Goal: Task Accomplishment & Management: Use online tool/utility

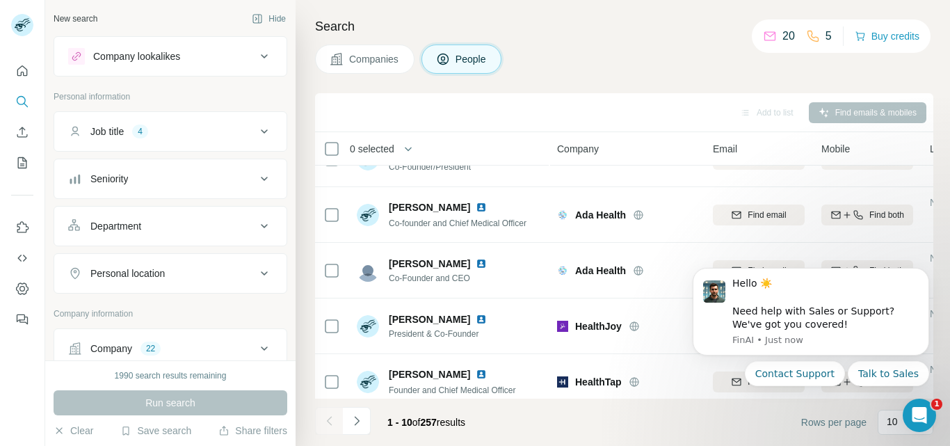
scroll to position [330, 0]
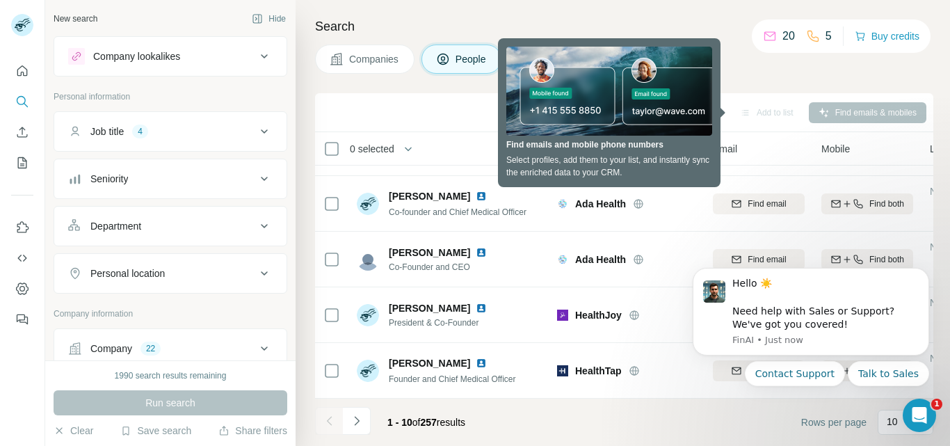
click at [460, 8] on div "Search Companies People Add to list Find emails & mobiles 0 selected People Com…" at bounding box center [623, 223] width 654 height 446
click at [391, 144] on span "0 selected" at bounding box center [372, 149] width 45 height 14
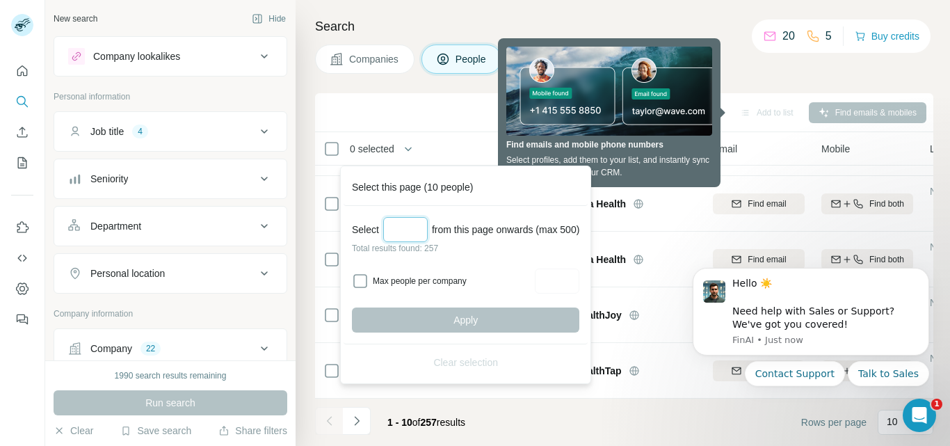
click at [403, 222] on input "Select a number (up to 500)" at bounding box center [405, 229] width 45 height 25
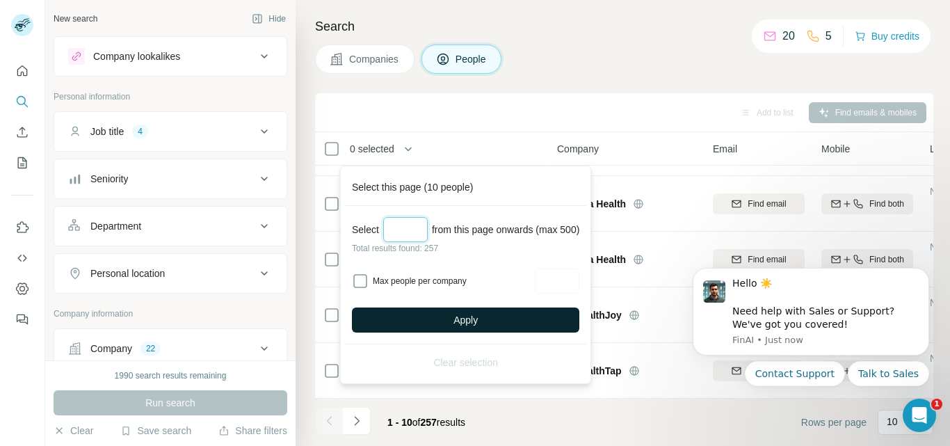
type input "***"
click at [489, 319] on button "Apply" at bounding box center [465, 319] width 227 height 25
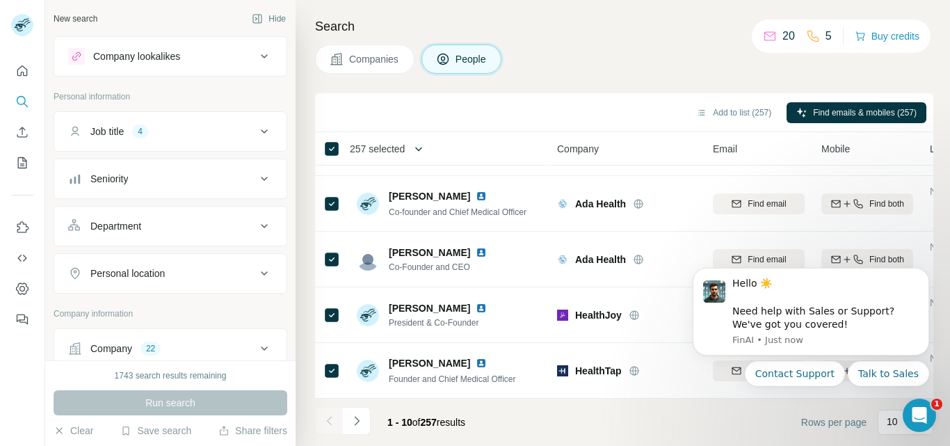
click at [407, 144] on button "button" at bounding box center [419, 149] width 28 height 28
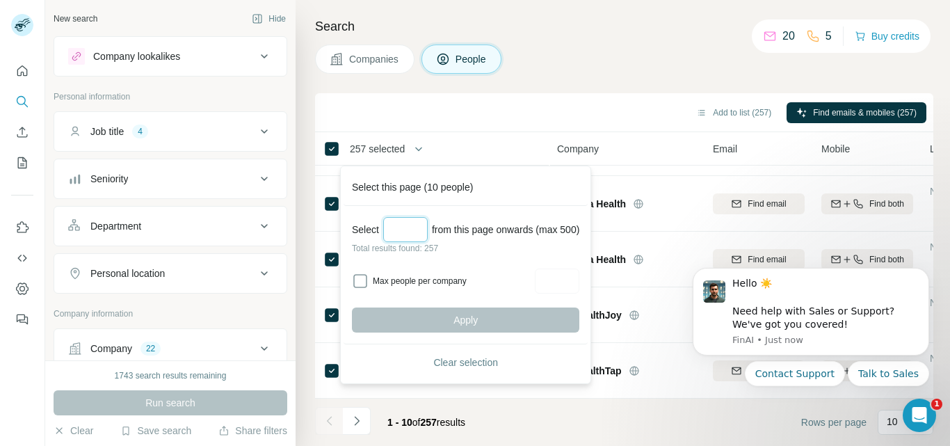
click at [406, 231] on input "Select a number (up to 500)" at bounding box center [405, 229] width 45 height 25
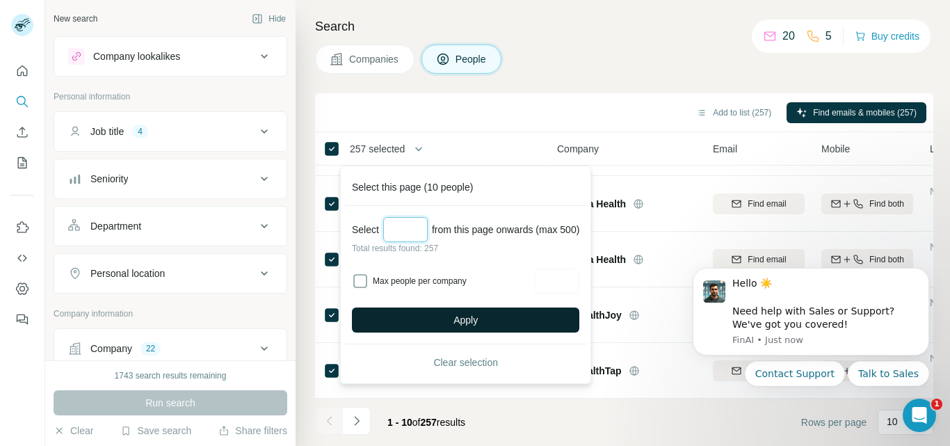
type input "***"
click at [475, 318] on span "Apply" at bounding box center [465, 320] width 24 height 14
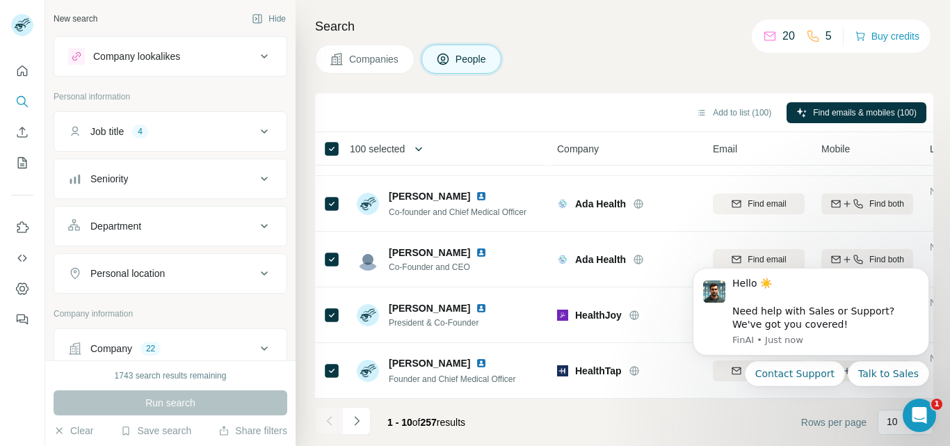
click at [411, 147] on button "button" at bounding box center [419, 149] width 28 height 28
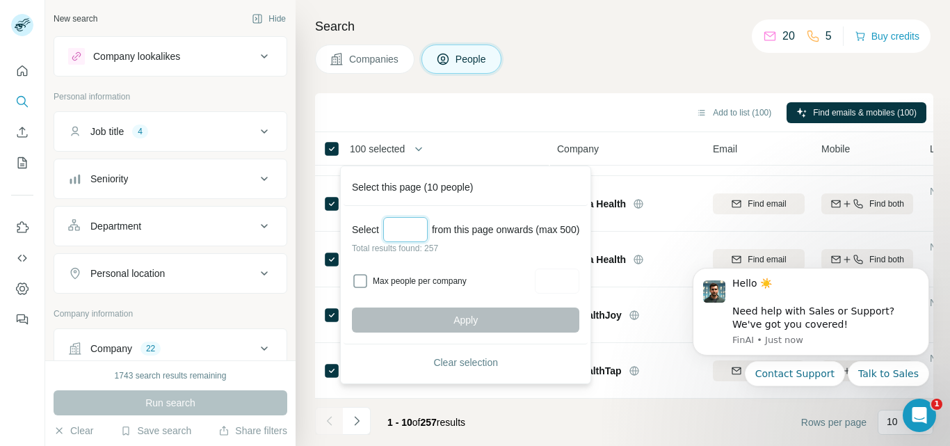
click at [412, 221] on input "Select a number (up to 500)" at bounding box center [405, 229] width 45 height 25
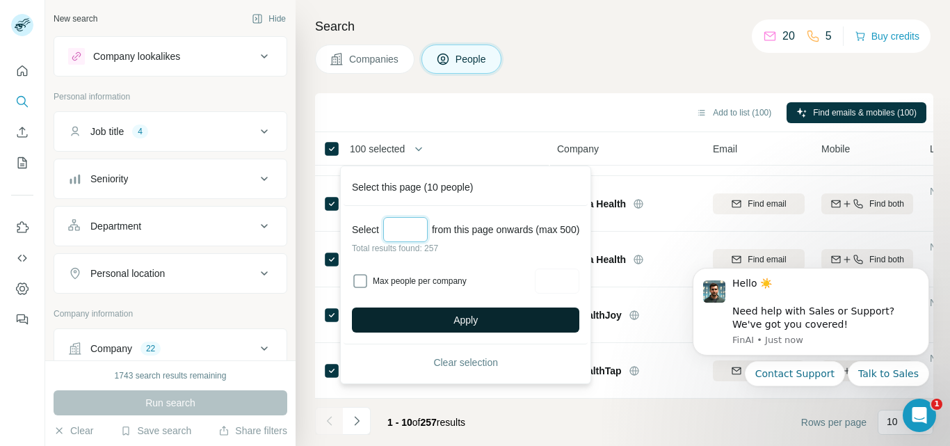
type input "***"
click at [449, 321] on button "Apply" at bounding box center [465, 319] width 227 height 25
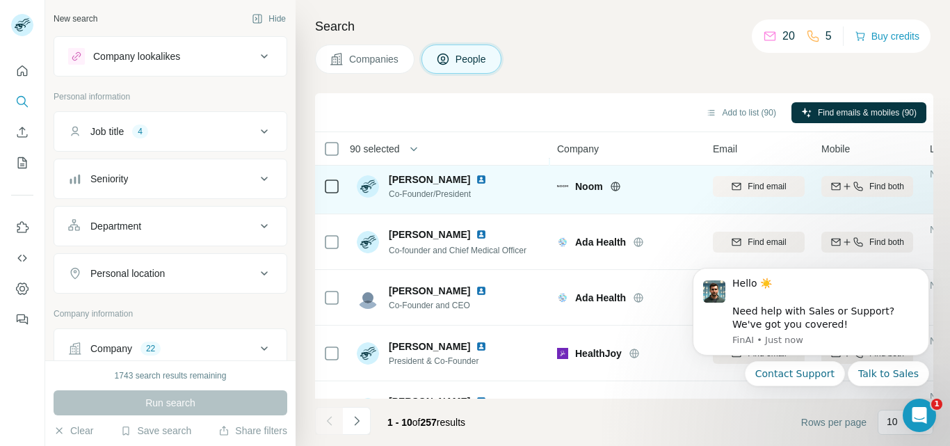
scroll to position [261, 0]
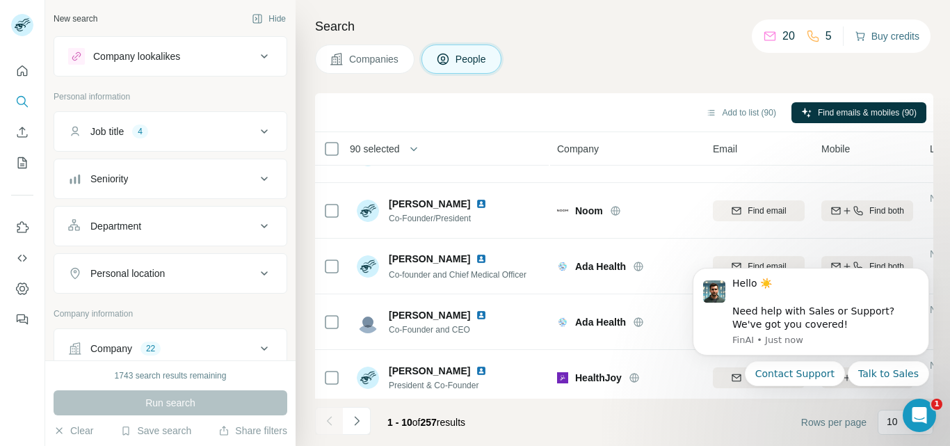
click at [889, 38] on button "Buy credits" at bounding box center [887, 35] width 65 height 19
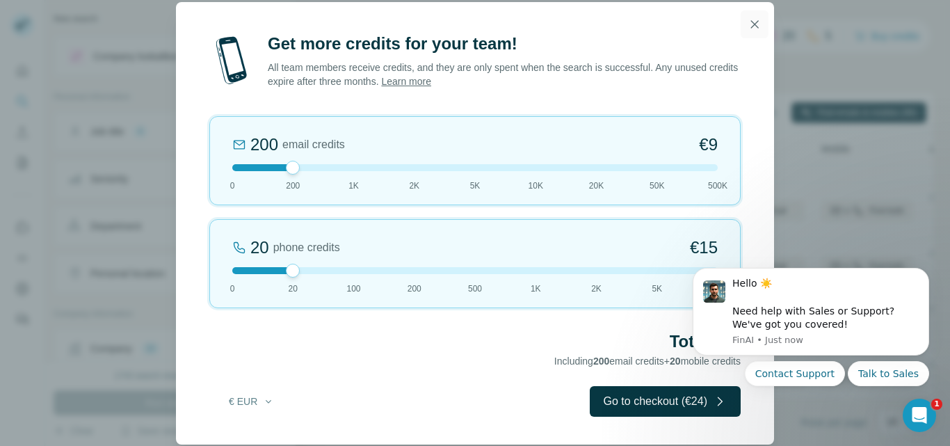
click at [750, 18] on icon "button" at bounding box center [755, 24] width 14 height 14
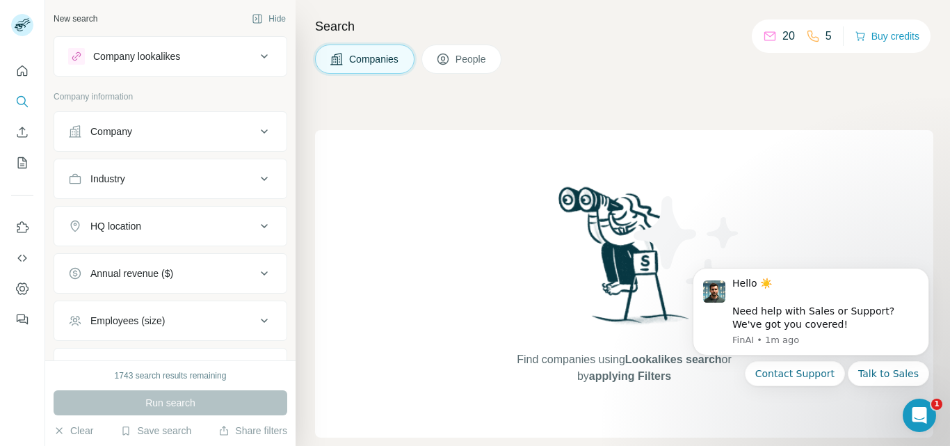
click at [828, 41] on p "5" at bounding box center [828, 36] width 6 height 17
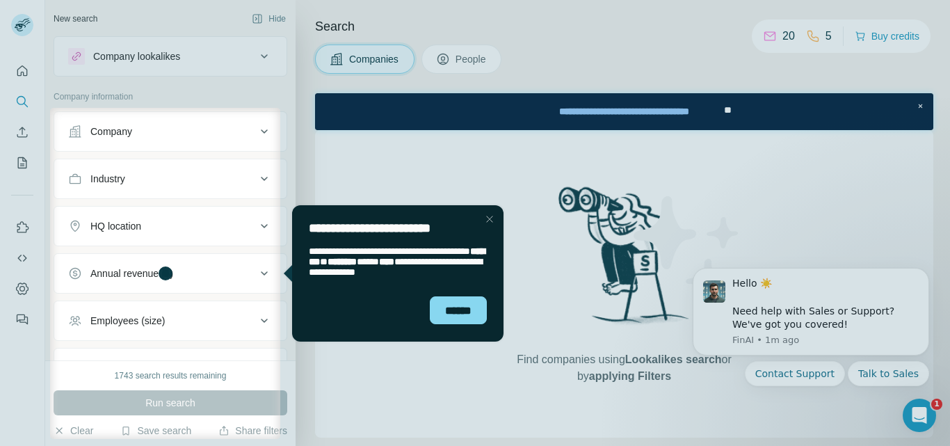
click at [481, 218] on div "**********" at bounding box center [397, 273] width 211 height 136
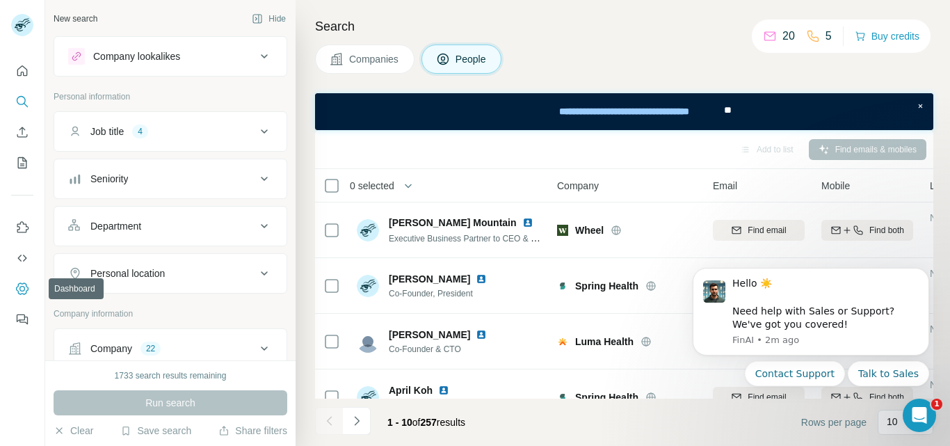
click at [21, 293] on icon "Dashboard" at bounding box center [22, 288] width 13 height 12
click at [256, 127] on icon at bounding box center [264, 131] width 17 height 17
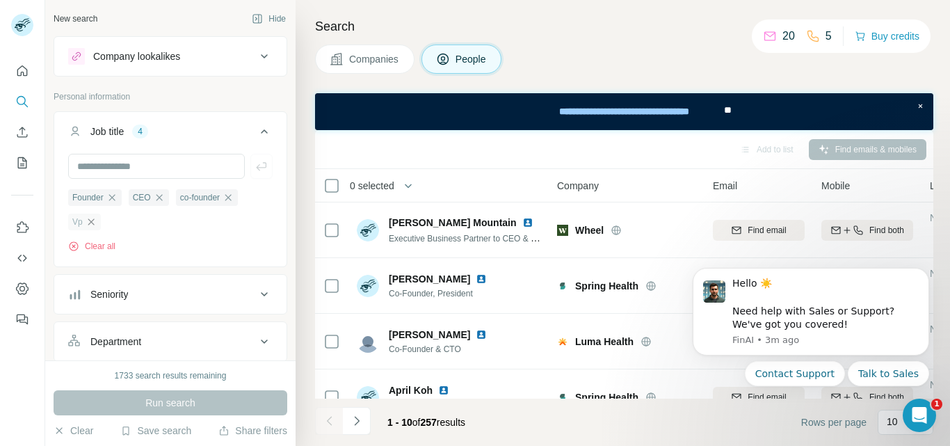
click at [90, 220] on icon "button" at bounding box center [91, 221] width 6 height 6
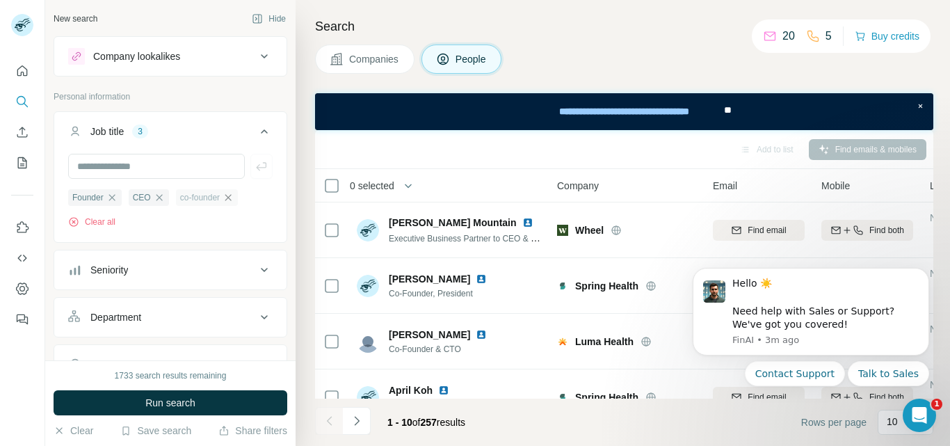
click at [232, 195] on icon "button" at bounding box center [228, 197] width 11 height 11
click at [204, 397] on button "Run search" at bounding box center [171, 402] width 234 height 25
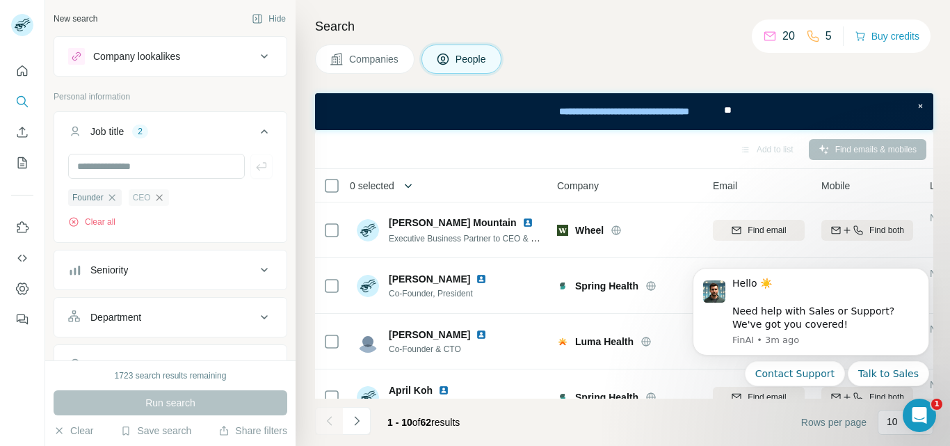
click at [408, 188] on icon "button" at bounding box center [408, 186] width 14 height 14
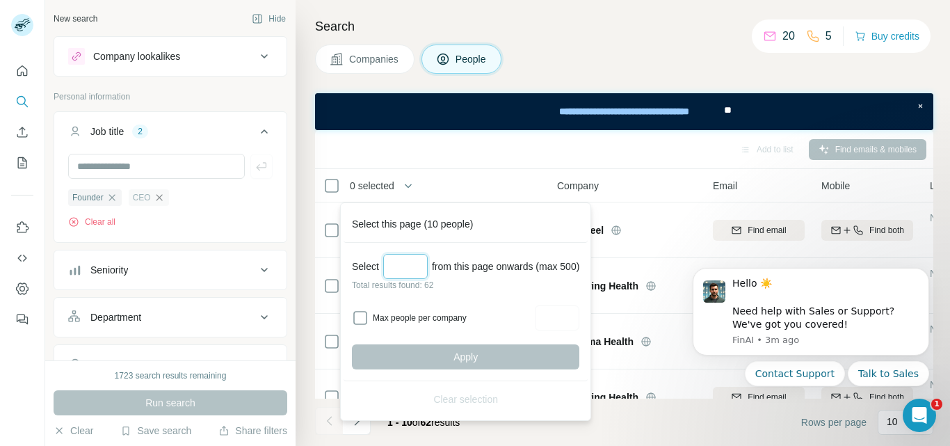
click at [410, 261] on input "Select a number (up to 500)" at bounding box center [405, 266] width 45 height 25
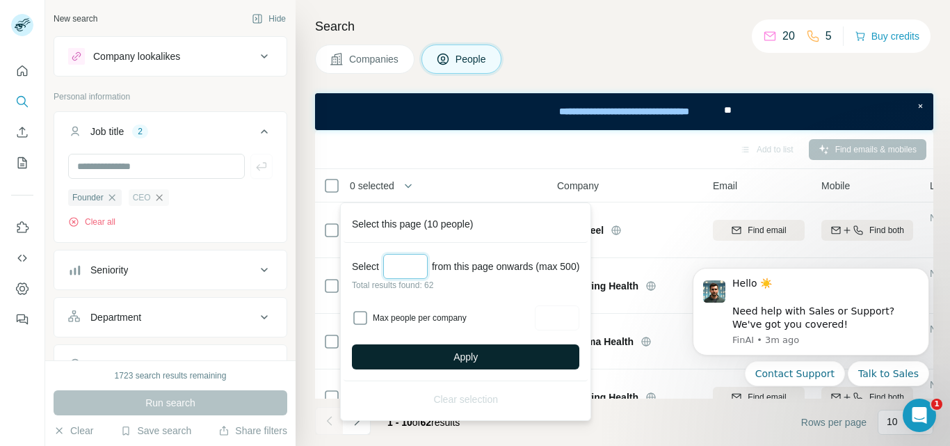
type input "**"
click at [466, 359] on span "Apply" at bounding box center [465, 357] width 24 height 14
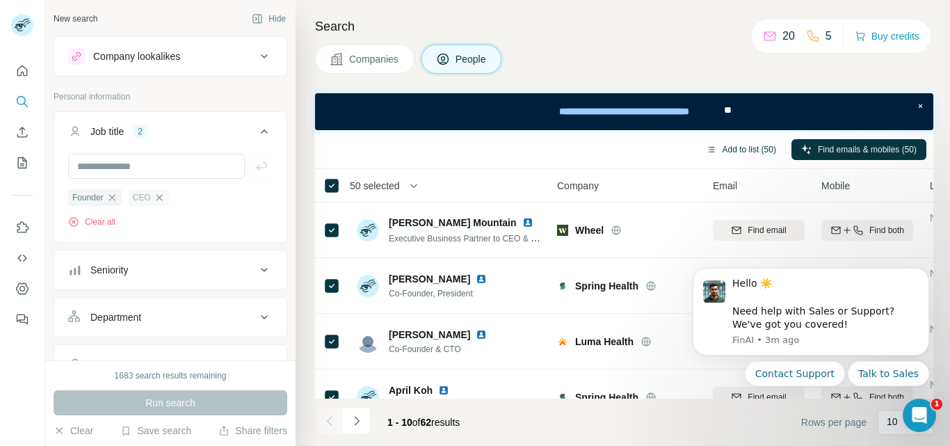
click at [742, 149] on button "Add to list (50)" at bounding box center [741, 149] width 90 height 21
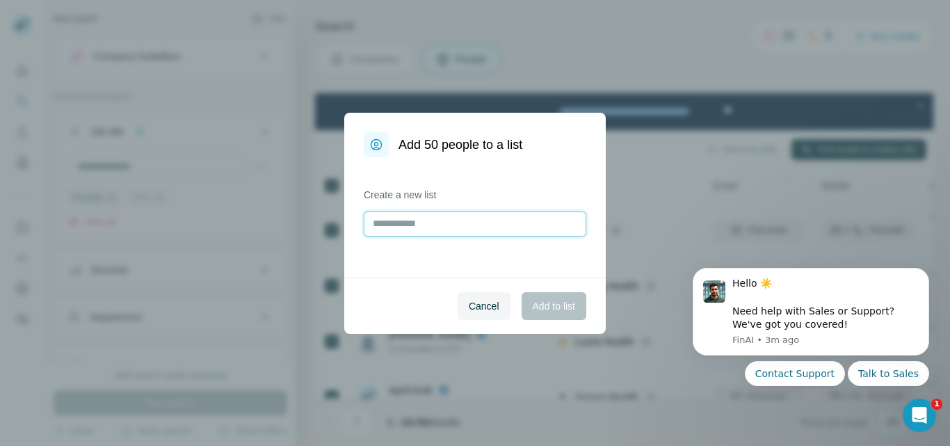
click at [393, 225] on input "text" at bounding box center [475, 223] width 223 height 25
type input "*****"
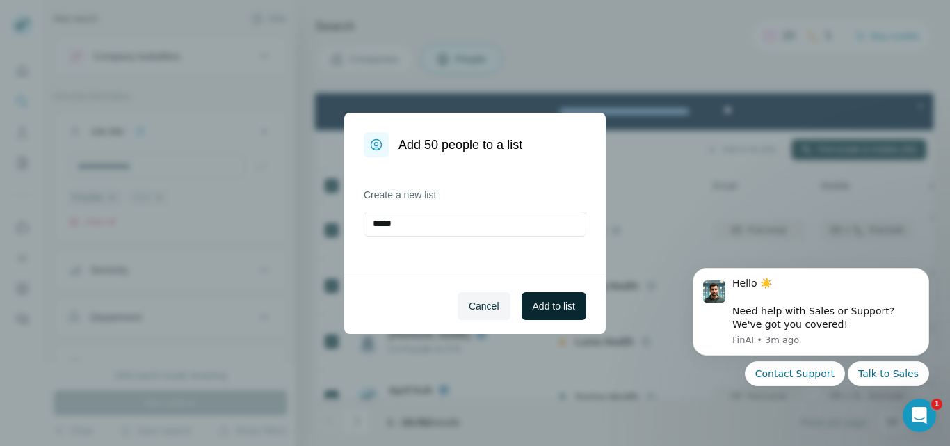
click at [574, 307] on span "Add to list" at bounding box center [554, 306] width 42 height 14
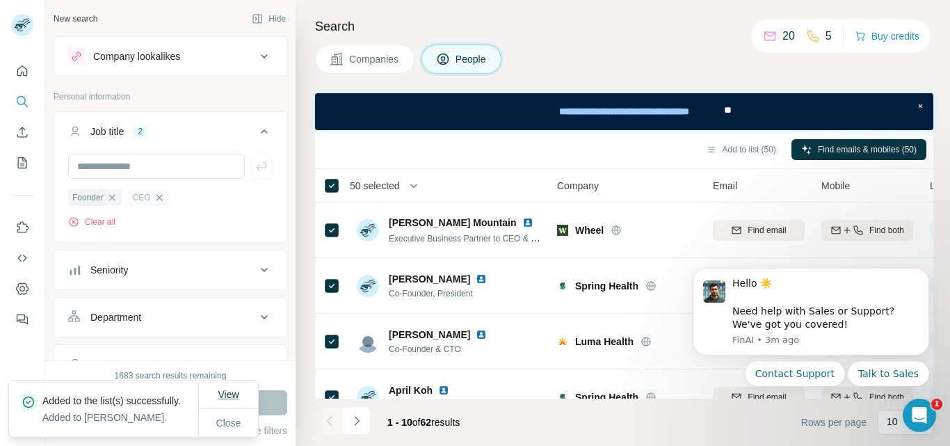
click at [224, 393] on span "View" at bounding box center [228, 394] width 21 height 11
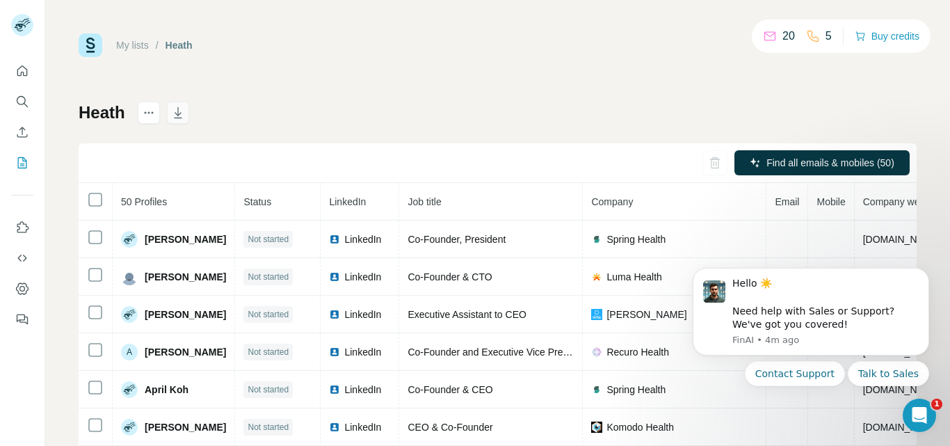
click at [183, 114] on icon "button" at bounding box center [178, 113] width 14 height 14
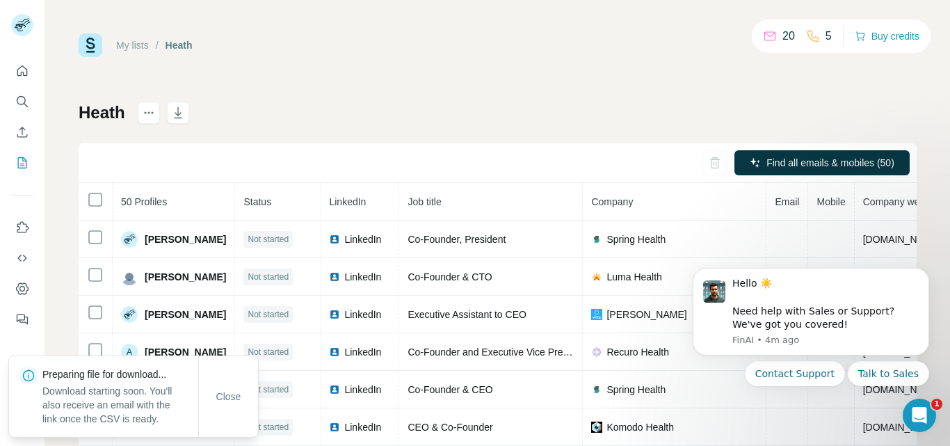
click at [197, 83] on div "My lists / Heath 20 5 Buy credits Heath Find all emails & mobiles (50) 50 Profi…" at bounding box center [498, 291] width 838 height 517
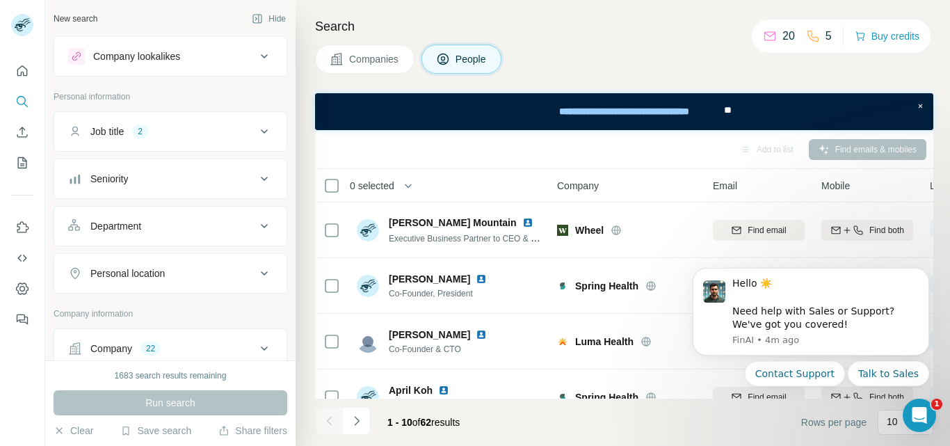
click at [256, 128] on icon at bounding box center [264, 131] width 17 height 17
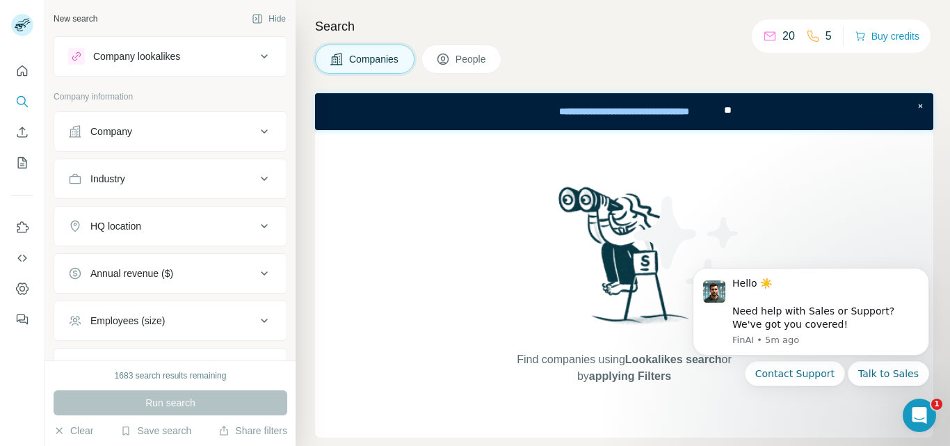
click at [466, 58] on span "People" at bounding box center [471, 59] width 32 height 14
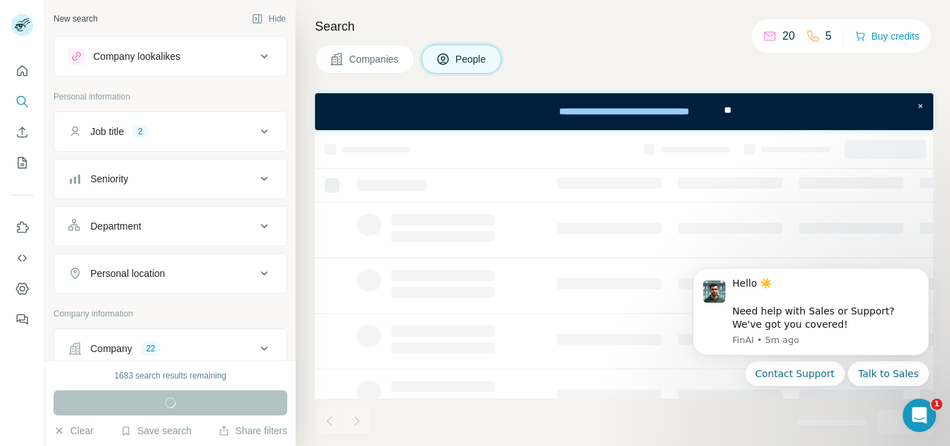
click at [256, 129] on icon at bounding box center [264, 131] width 17 height 17
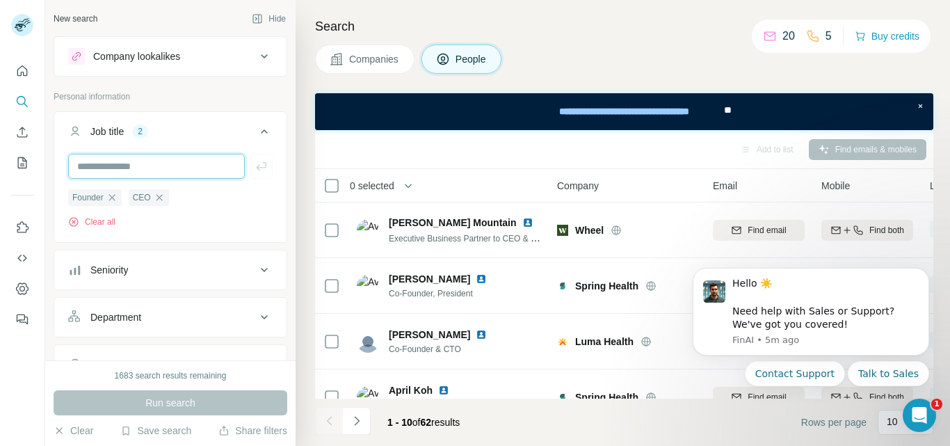
click at [154, 165] on input "text" at bounding box center [156, 166] width 177 height 25
type input "*"
type input "**"
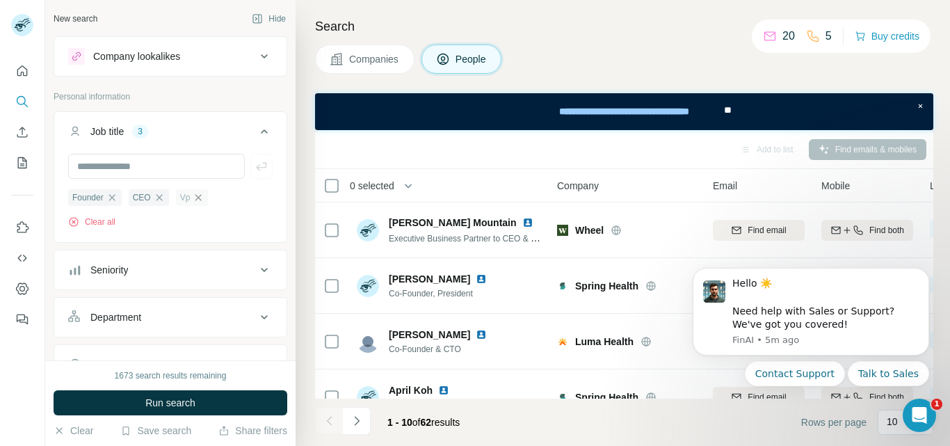
click at [200, 195] on icon "button" at bounding box center [198, 197] width 11 height 11
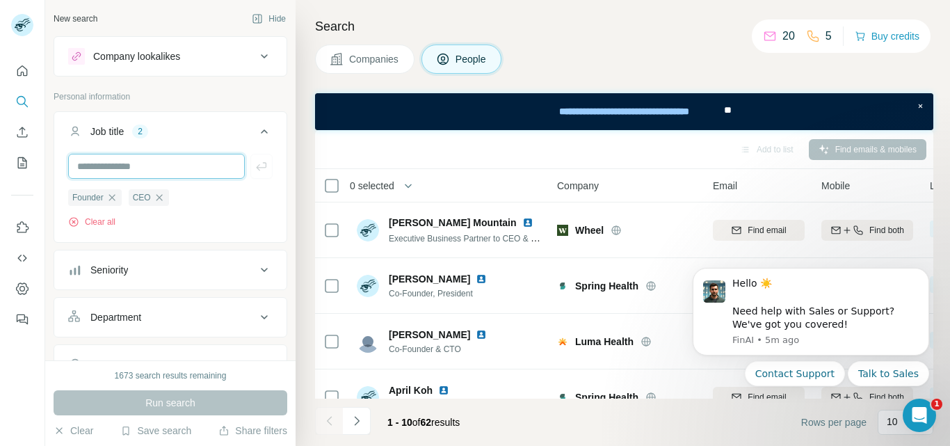
click at [131, 170] on input "text" at bounding box center [156, 166] width 177 height 25
type input "**"
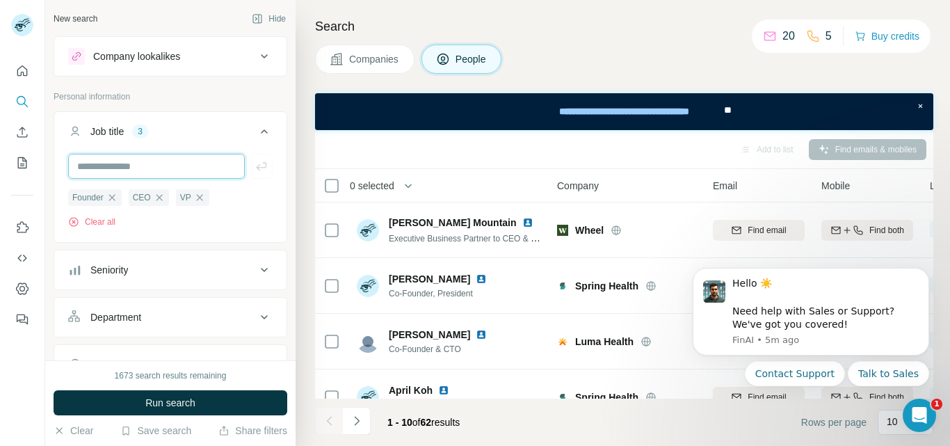
click at [161, 165] on input "text" at bounding box center [156, 166] width 177 height 25
